Goal: Task Accomplishment & Management: Use online tool/utility

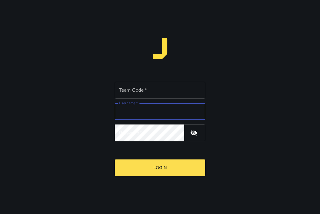
type input "*****"
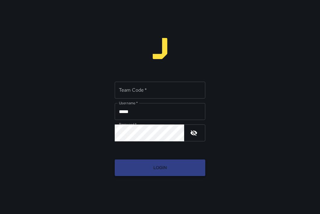
click at [143, 166] on button "Login" at bounding box center [160, 167] width 90 height 17
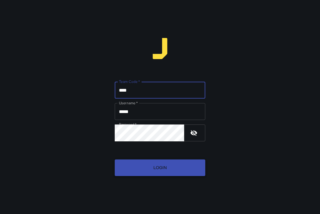
type input "****"
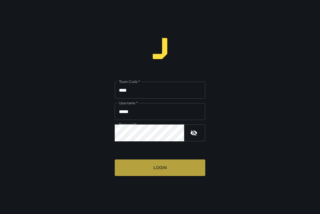
click at [134, 164] on button "Login" at bounding box center [160, 167] width 90 height 17
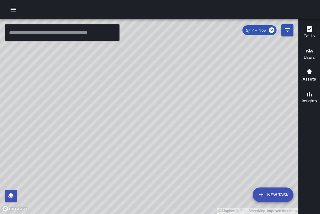
drag, startPoint x: 99, startPoint y: 171, endPoint x: 160, endPoint y: 109, distance: 87.0
click at [194, 103] on div "© Mapbox © OpenStreetMap Improve this map" at bounding box center [149, 116] width 298 height 195
drag, startPoint x: 127, startPoint y: 119, endPoint x: 118, endPoint y: 75, distance: 45.6
click at [123, 71] on div "© Mapbox © OpenStreetMap Improve this map" at bounding box center [149, 116] width 298 height 195
drag, startPoint x: 137, startPoint y: 164, endPoint x: 130, endPoint y: 25, distance: 138.9
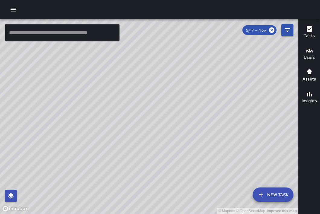
click at [129, 24] on div "© Mapbox © OpenStreetMap Improve this map" at bounding box center [149, 116] width 298 height 195
drag, startPoint x: 130, startPoint y: 39, endPoint x: 128, endPoint y: 163, distance: 123.9
click at [134, 177] on div "© Mapbox © OpenStreetMap Improve this map" at bounding box center [149, 116] width 298 height 195
drag, startPoint x: 108, startPoint y: 77, endPoint x: 132, endPoint y: 112, distance: 42.2
click at [133, 112] on div "© Mapbox © OpenStreetMap Improve this map" at bounding box center [149, 116] width 298 height 195
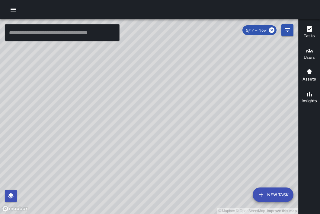
drag, startPoint x: 199, startPoint y: 134, endPoint x: 197, endPoint y: 68, distance: 65.2
click at [197, 63] on div "© Mapbox © OpenStreetMap Improve this map" at bounding box center [149, 116] width 298 height 195
drag, startPoint x: 163, startPoint y: 158, endPoint x: 214, endPoint y: 90, distance: 85.3
click at [205, 80] on div "© Mapbox © OpenStreetMap Improve this map" at bounding box center [149, 116] width 298 height 195
drag, startPoint x: 219, startPoint y: 148, endPoint x: 171, endPoint y: 176, distance: 54.7
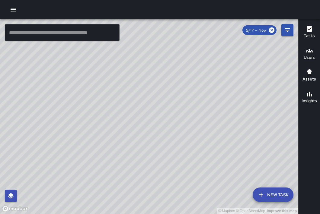
click at [171, 176] on div "© Mapbox © OpenStreetMap Improve this map" at bounding box center [149, 116] width 298 height 195
drag, startPoint x: 166, startPoint y: 113, endPoint x: 175, endPoint y: 142, distance: 30.8
click at [177, 144] on div "© Mapbox © OpenStreetMap Improve this map" at bounding box center [149, 116] width 298 height 195
drag, startPoint x: 189, startPoint y: 84, endPoint x: 207, endPoint y: 177, distance: 94.9
click at [207, 177] on div "© Mapbox © OpenStreetMap Improve this map" at bounding box center [149, 116] width 298 height 195
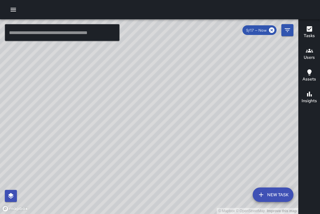
drag, startPoint x: 204, startPoint y: 112, endPoint x: 173, endPoint y: 142, distance: 42.9
click at [173, 142] on div "© Mapbox © OpenStreetMap Improve this map" at bounding box center [149, 116] width 298 height 195
drag, startPoint x: 180, startPoint y: 155, endPoint x: 173, endPoint y: 96, distance: 59.8
click at [177, 94] on div "© Mapbox © OpenStreetMap Improve this map" at bounding box center [149, 116] width 298 height 195
drag, startPoint x: 155, startPoint y: 159, endPoint x: 147, endPoint y: 121, distance: 38.4
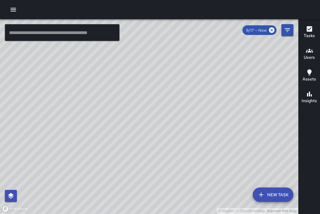
click at [147, 121] on div "© Mapbox © OpenStreetMap Improve this map" at bounding box center [149, 116] width 298 height 195
